Goal: Complete application form: Complete application form

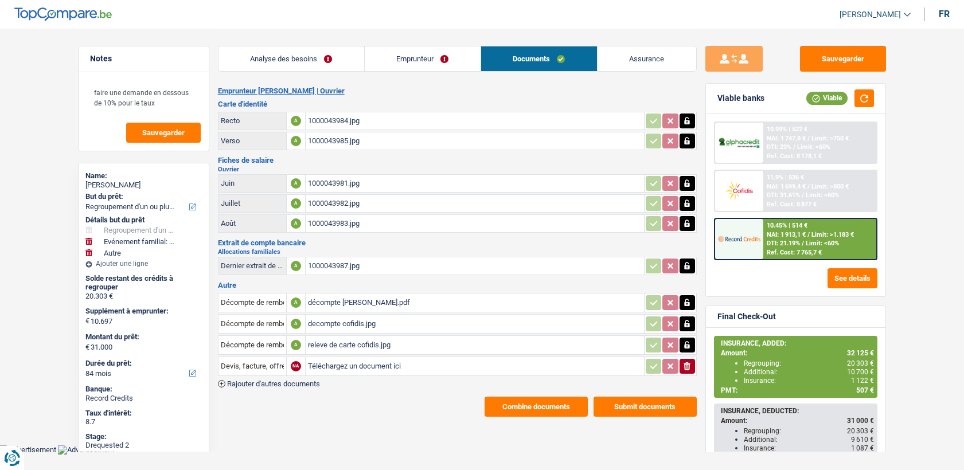
select select "refinancing"
select select "familyEvent"
select select "other"
select select "84"
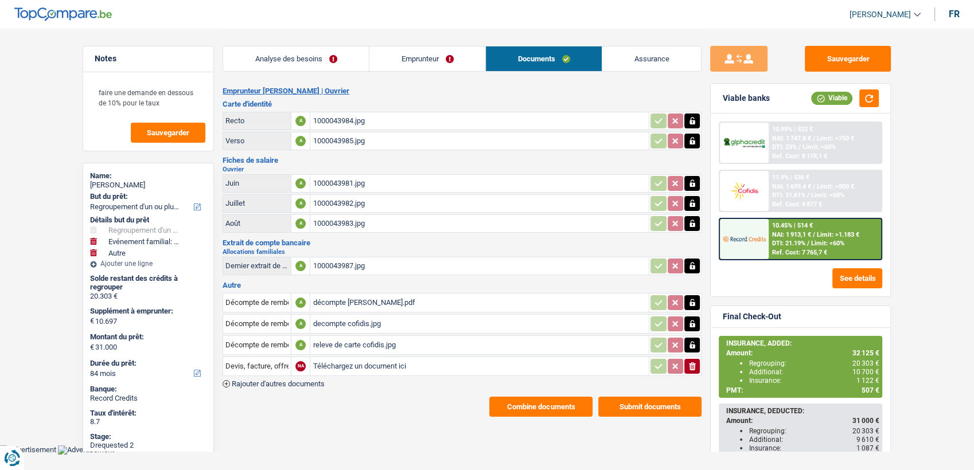
click at [351, 301] on div "décompte [PERSON_NAME].pdf" at bounding box center [479, 302] width 334 height 17
click at [359, 319] on div "decompte cofidis.jpg" at bounding box center [479, 323] width 334 height 17
click at [339, 338] on div "releve de carte cofidis.jpg" at bounding box center [479, 345] width 334 height 17
click at [544, 399] on button "Combine documents" at bounding box center [540, 407] width 103 height 20
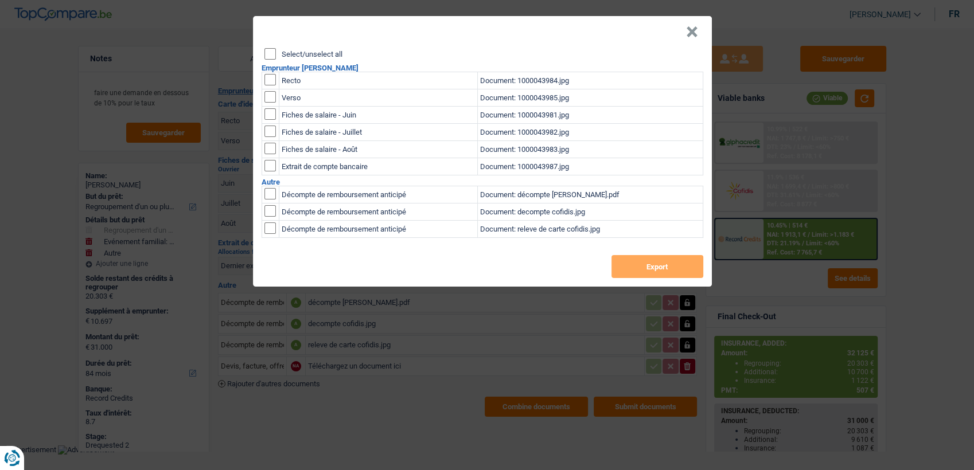
click at [265, 77] on input "checkbox" at bounding box center [269, 79] width 11 height 11
checkbox input "true"
click at [273, 97] on input "checkbox" at bounding box center [269, 96] width 11 height 11
checkbox input "true"
click at [663, 254] on div "Select/unselect all Emprunteur Frédéric Lacroix Recto Document: 1000043984.jpg …" at bounding box center [482, 167] width 459 height 239
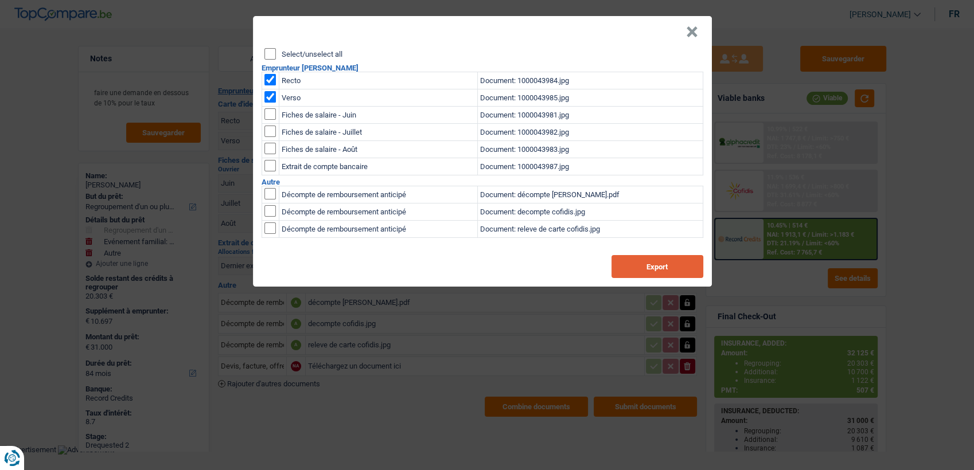
click at [663, 260] on button "Export" at bounding box center [657, 266] width 92 height 23
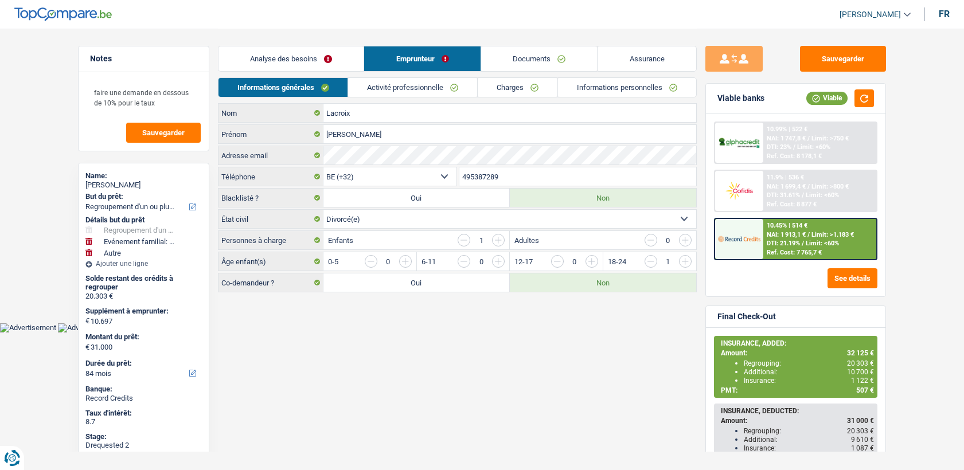
select select "refinancing"
select select "familyEvent"
select select "other"
select select "84"
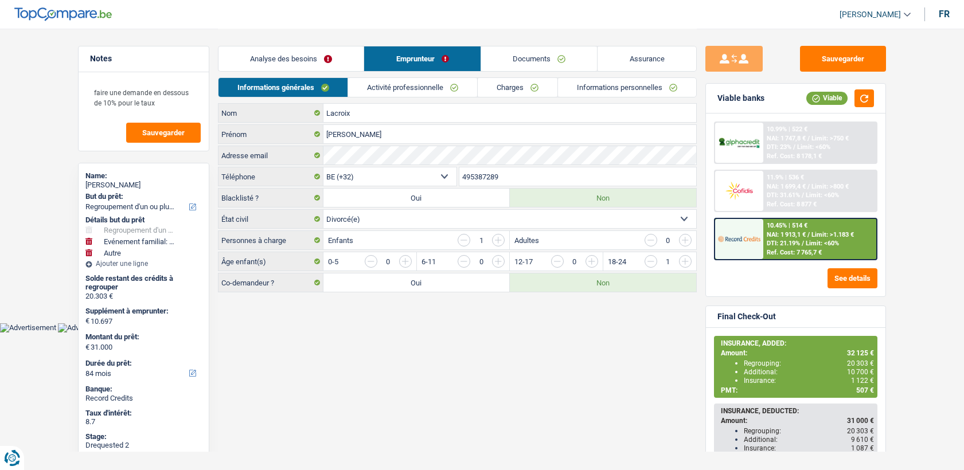
select select "32"
select select "divorced"
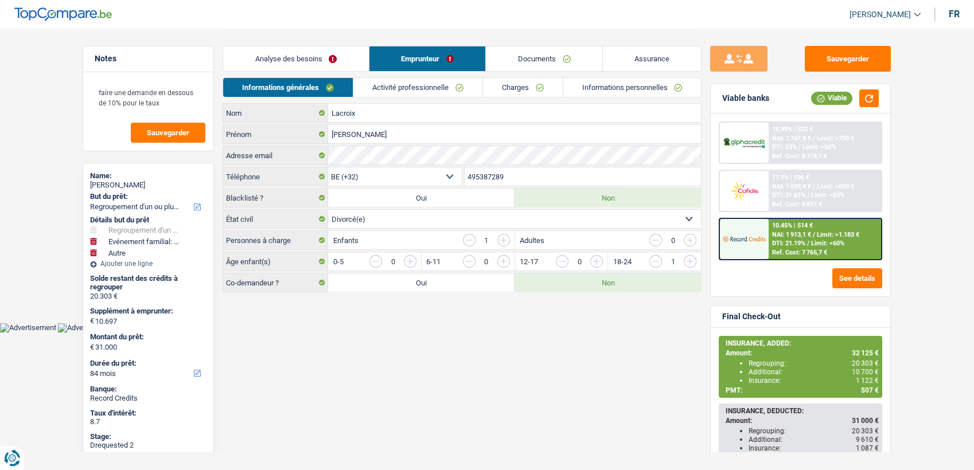
click at [445, 92] on link "Activité professionnelle" at bounding box center [417, 87] width 129 height 19
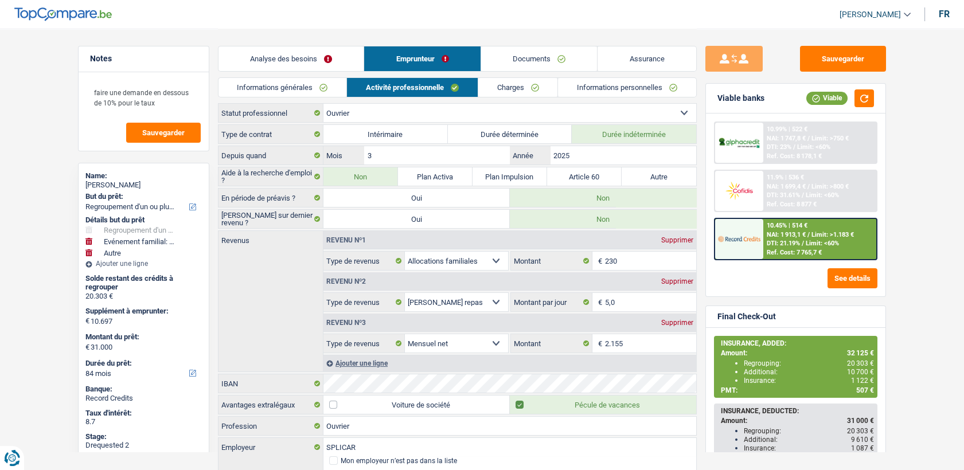
click at [550, 62] on link "Documents" at bounding box center [539, 58] width 116 height 25
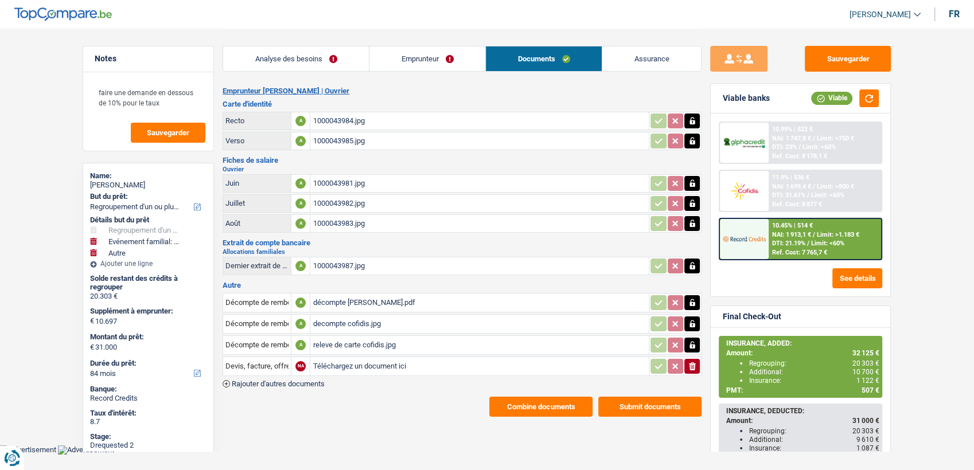
click at [334, 221] on div "1000043983.jpg" at bounding box center [479, 223] width 334 height 17
click at [347, 183] on div "1000043981.jpg" at bounding box center [479, 183] width 334 height 17
click at [346, 263] on div "1000043987.jpg" at bounding box center [479, 265] width 334 height 17
click at [400, 58] on link "Emprunteur" at bounding box center [427, 58] width 116 height 25
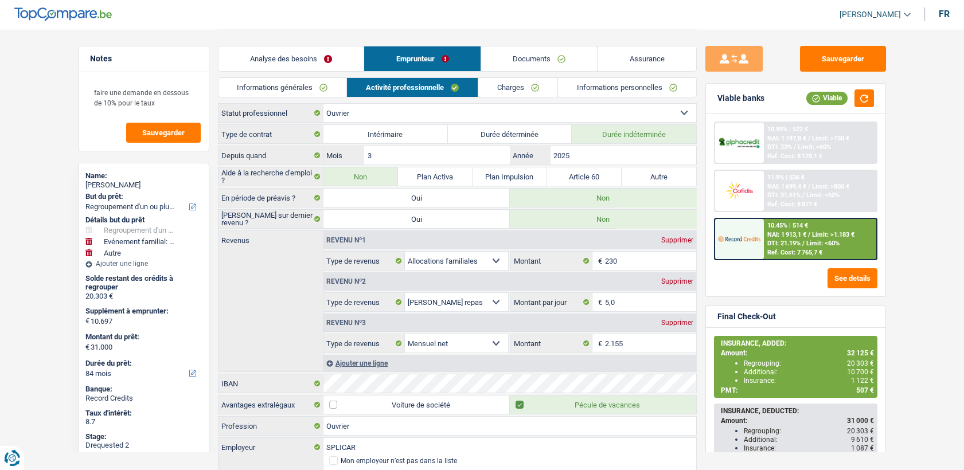
click at [303, 86] on link "Informations générales" at bounding box center [282, 87] width 128 height 19
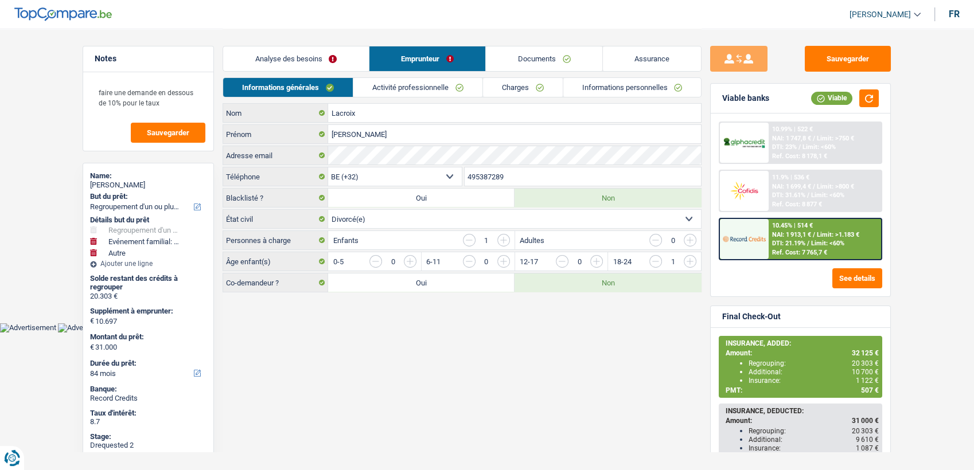
click at [510, 178] on input "495387289" at bounding box center [582, 176] width 237 height 18
